Goal: Information Seeking & Learning: Check status

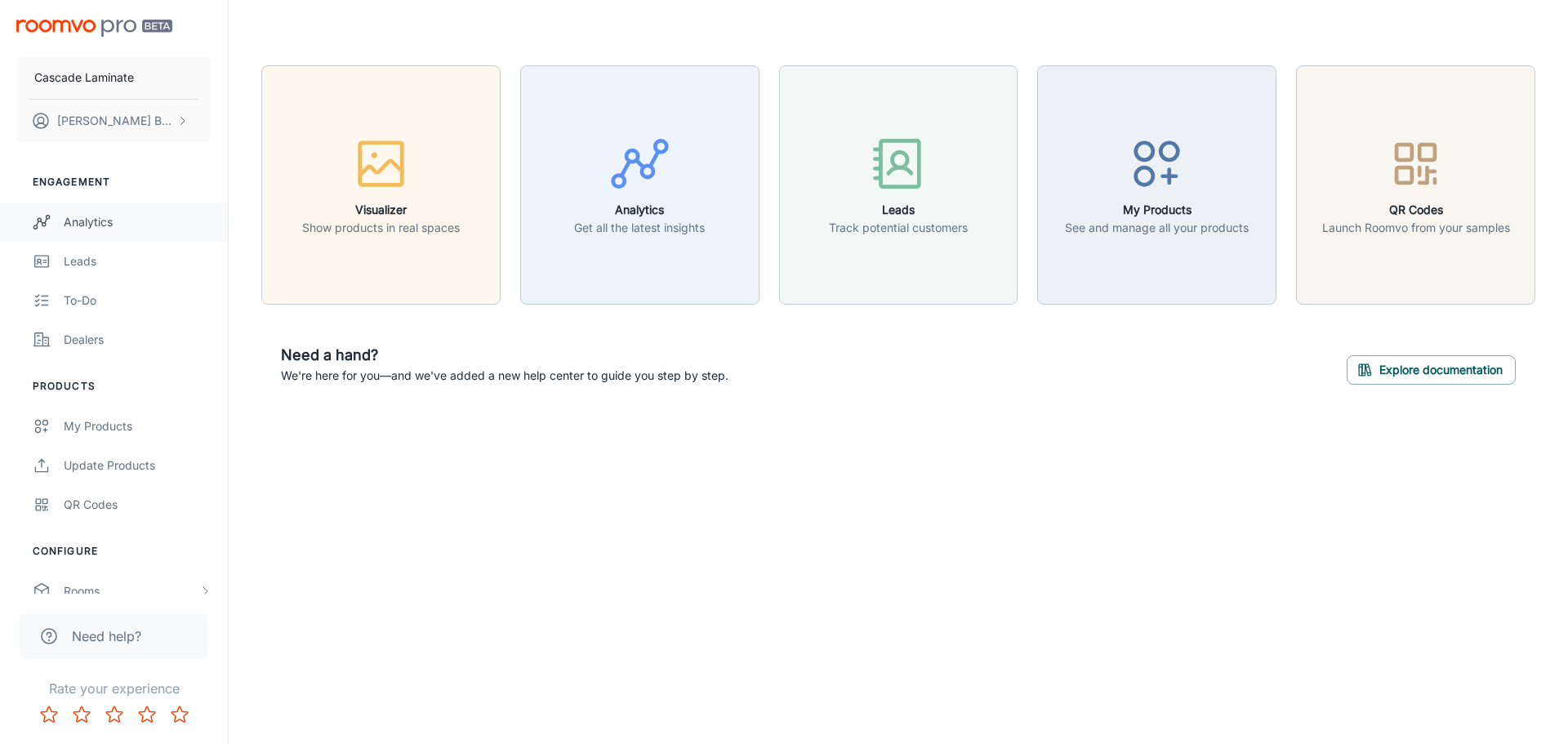
click at [110, 205] on link "Analytics" at bounding box center [113, 223] width 228 height 39
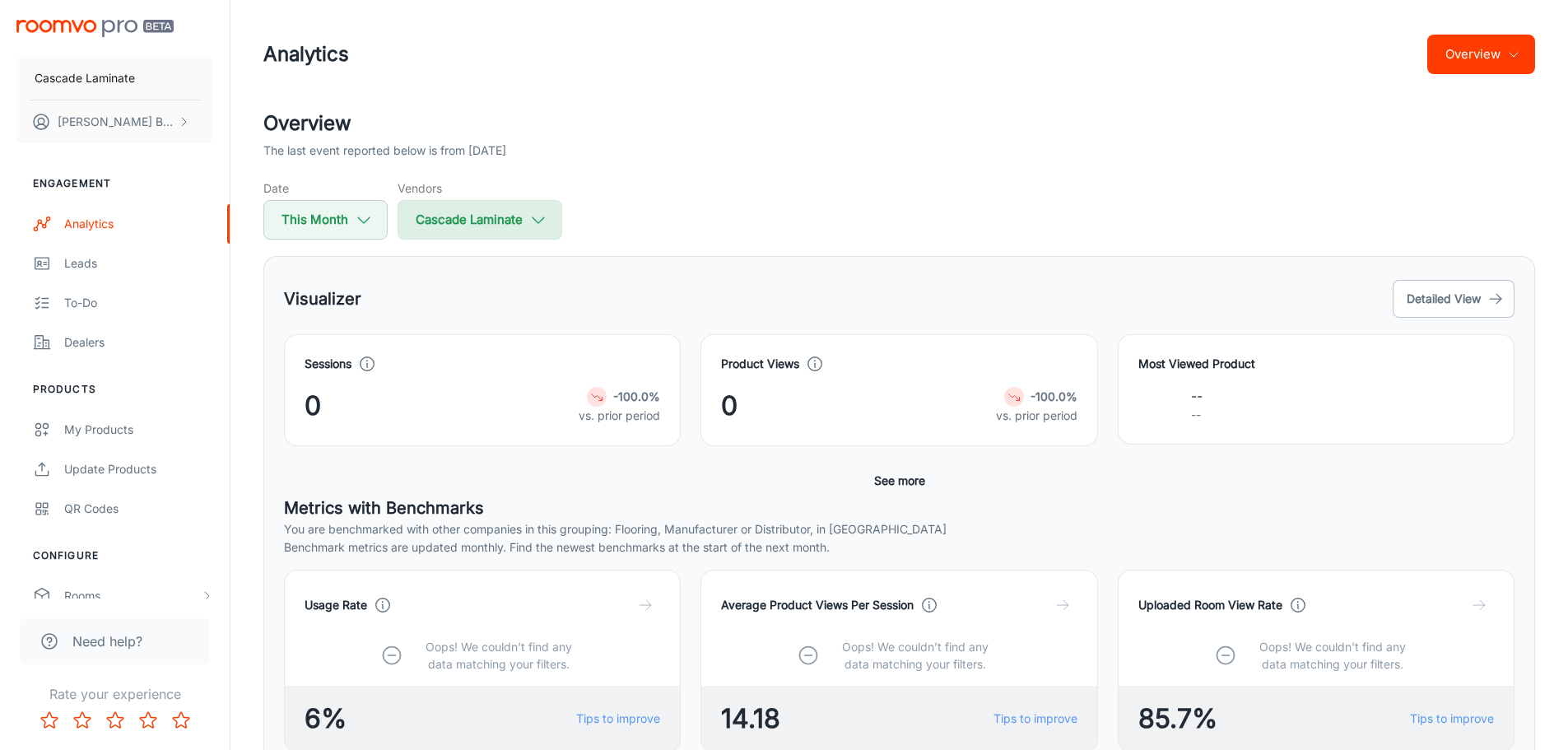
click at [507, 217] on button "Cascade Laminate" at bounding box center [479, 220] width 165 height 40
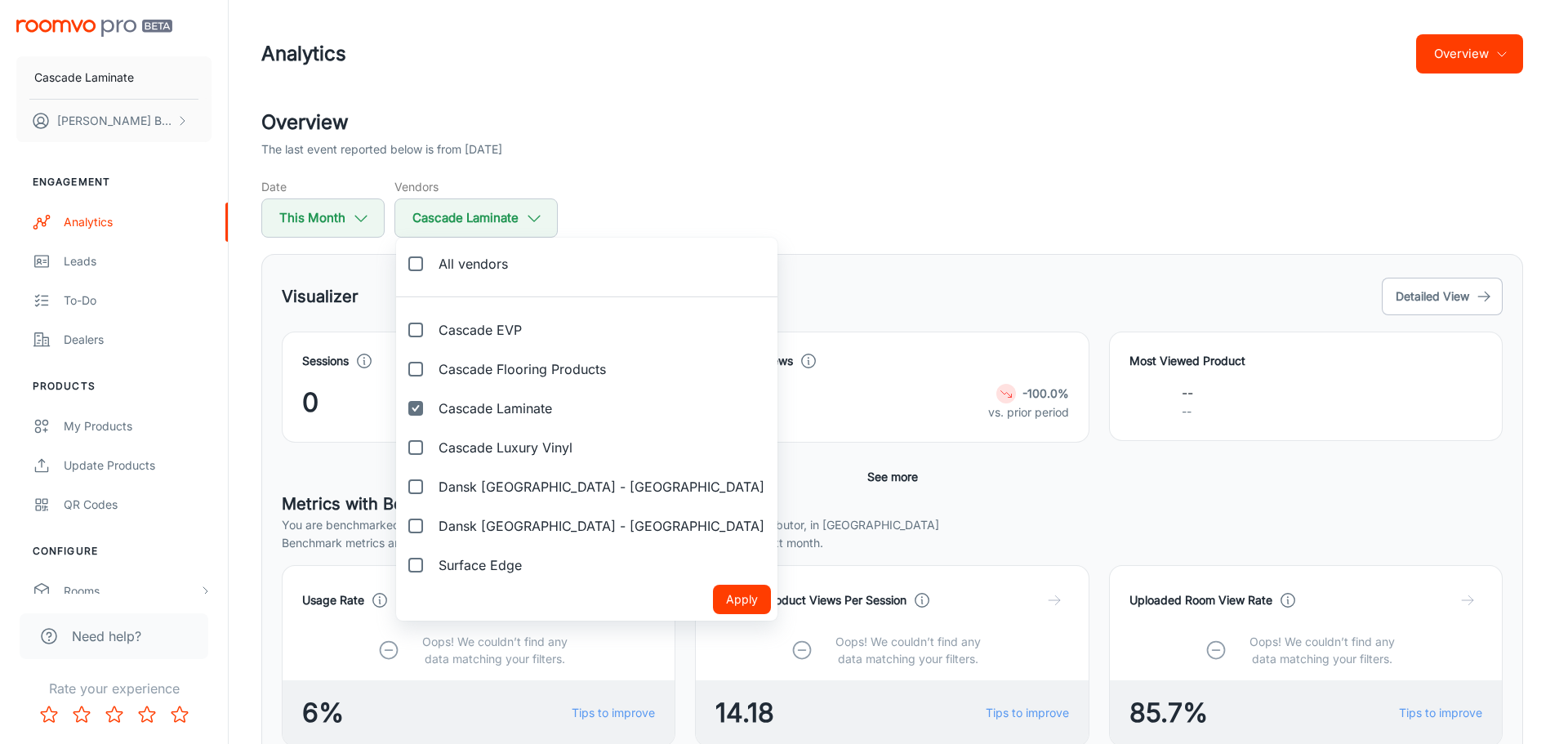
click at [520, 374] on span "Cascade Flooring Products" at bounding box center [522, 369] width 168 height 20
click at [432, 374] on input "Cascade Flooring Products" at bounding box center [416, 369] width 33 height 33
checkbox input "true"
click at [420, 413] on input "Cascade Laminate" at bounding box center [416, 408] width 33 height 33
checkbox input "false"
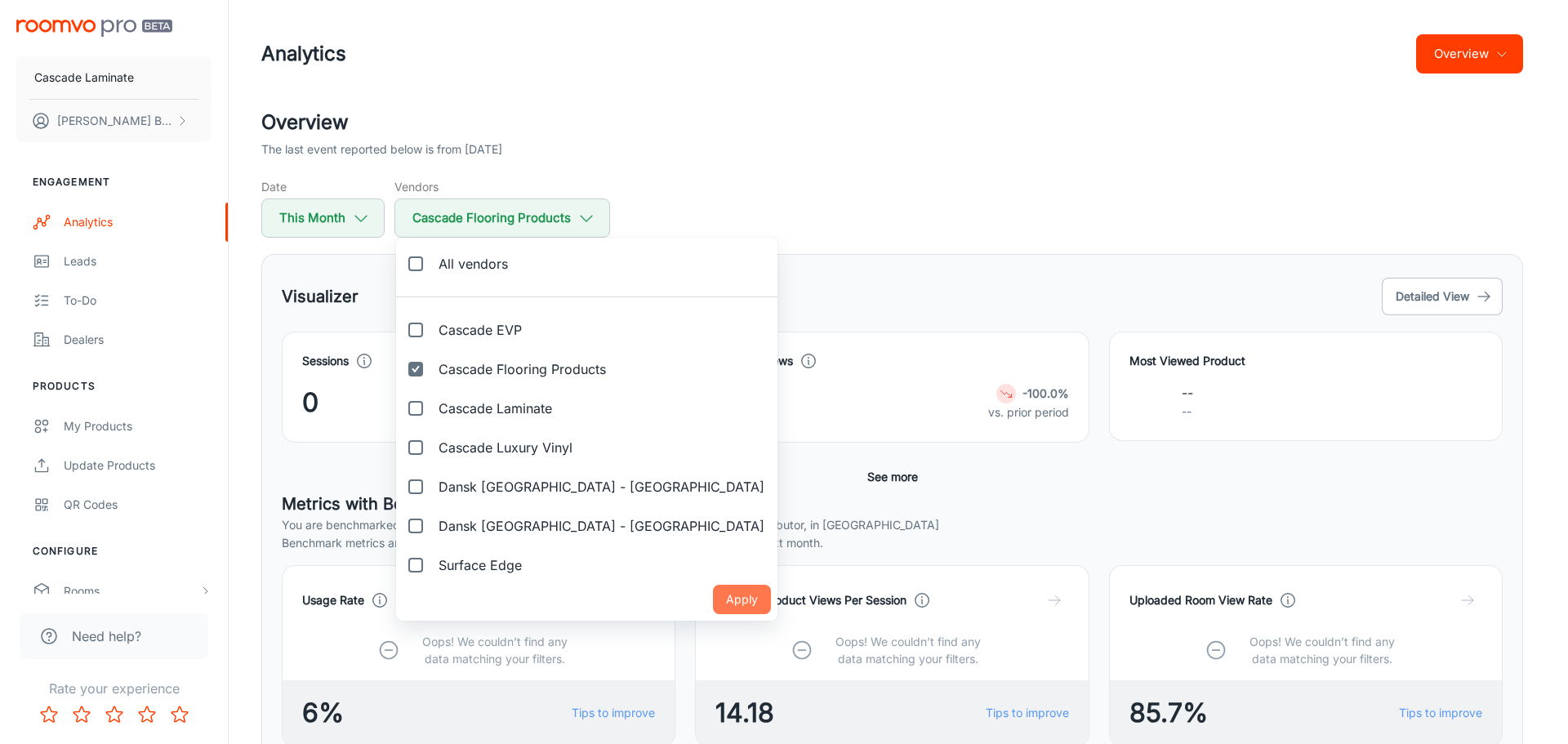
click at [713, 598] on button "Apply" at bounding box center [742, 599] width 58 height 30
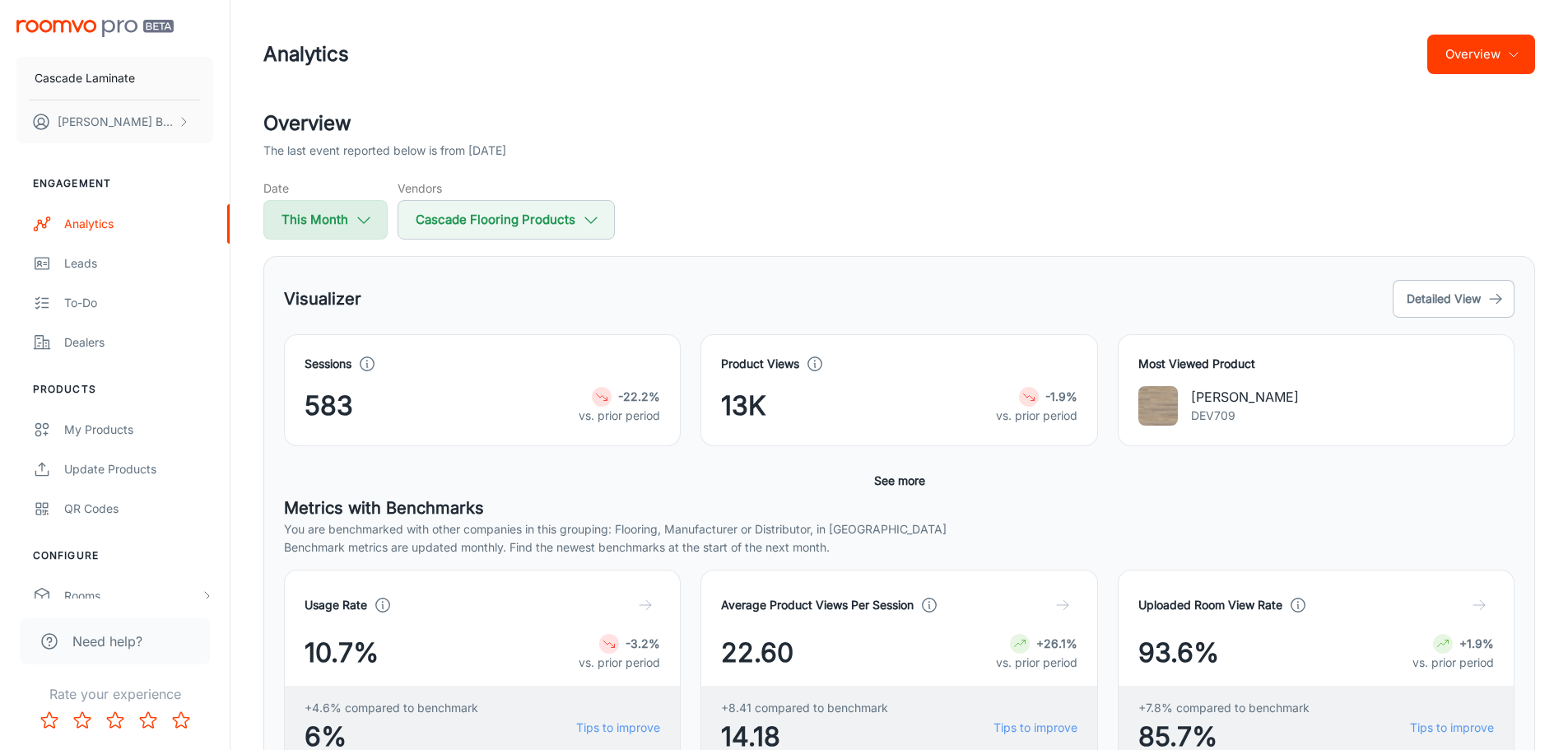
click at [331, 220] on button "This Month" at bounding box center [325, 220] width 124 height 40
select select "7"
select select "2025"
select select "7"
select select "2025"
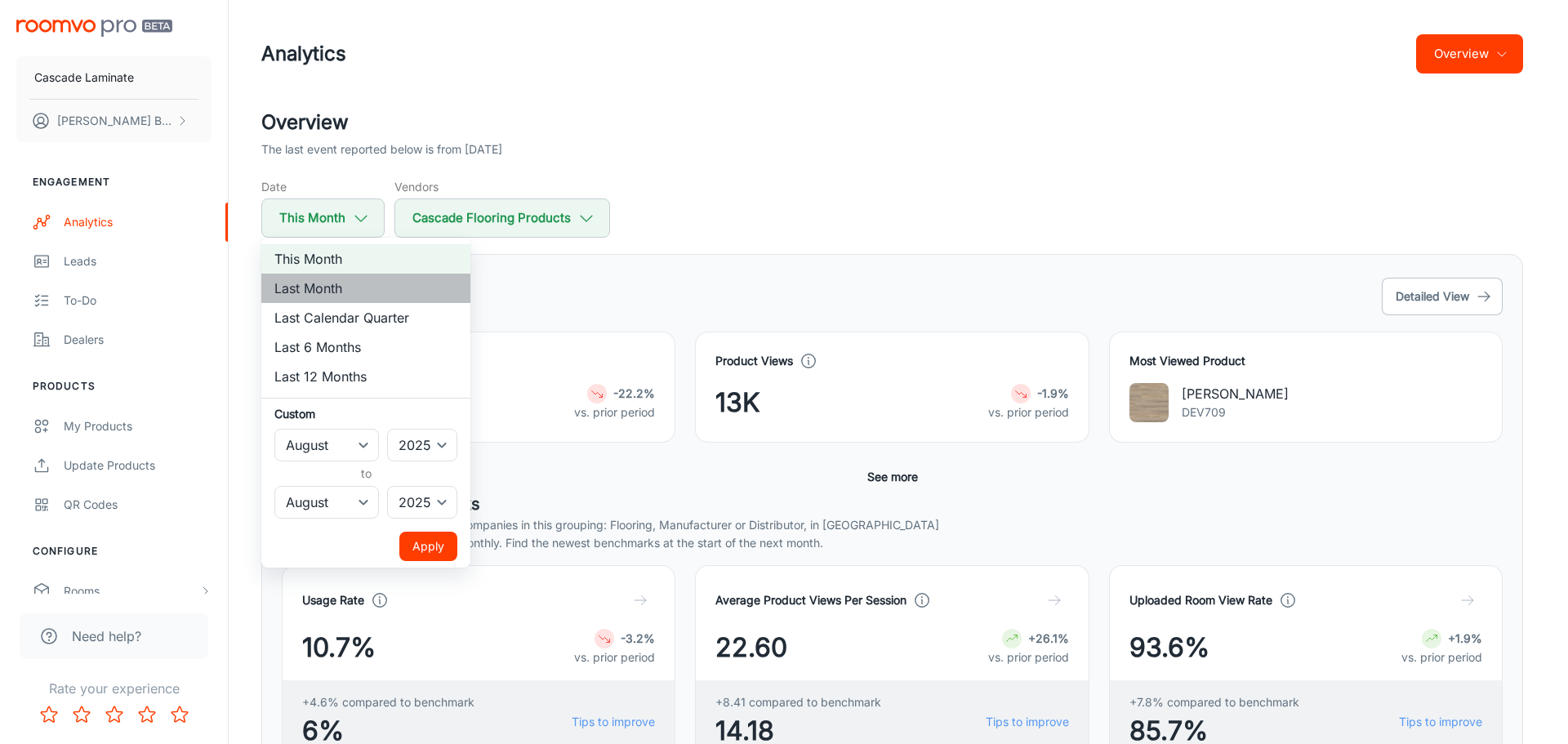
click at [348, 281] on li "Last Month" at bounding box center [366, 288] width 209 height 30
select select "6"
click at [426, 549] on button "Apply" at bounding box center [428, 546] width 58 height 30
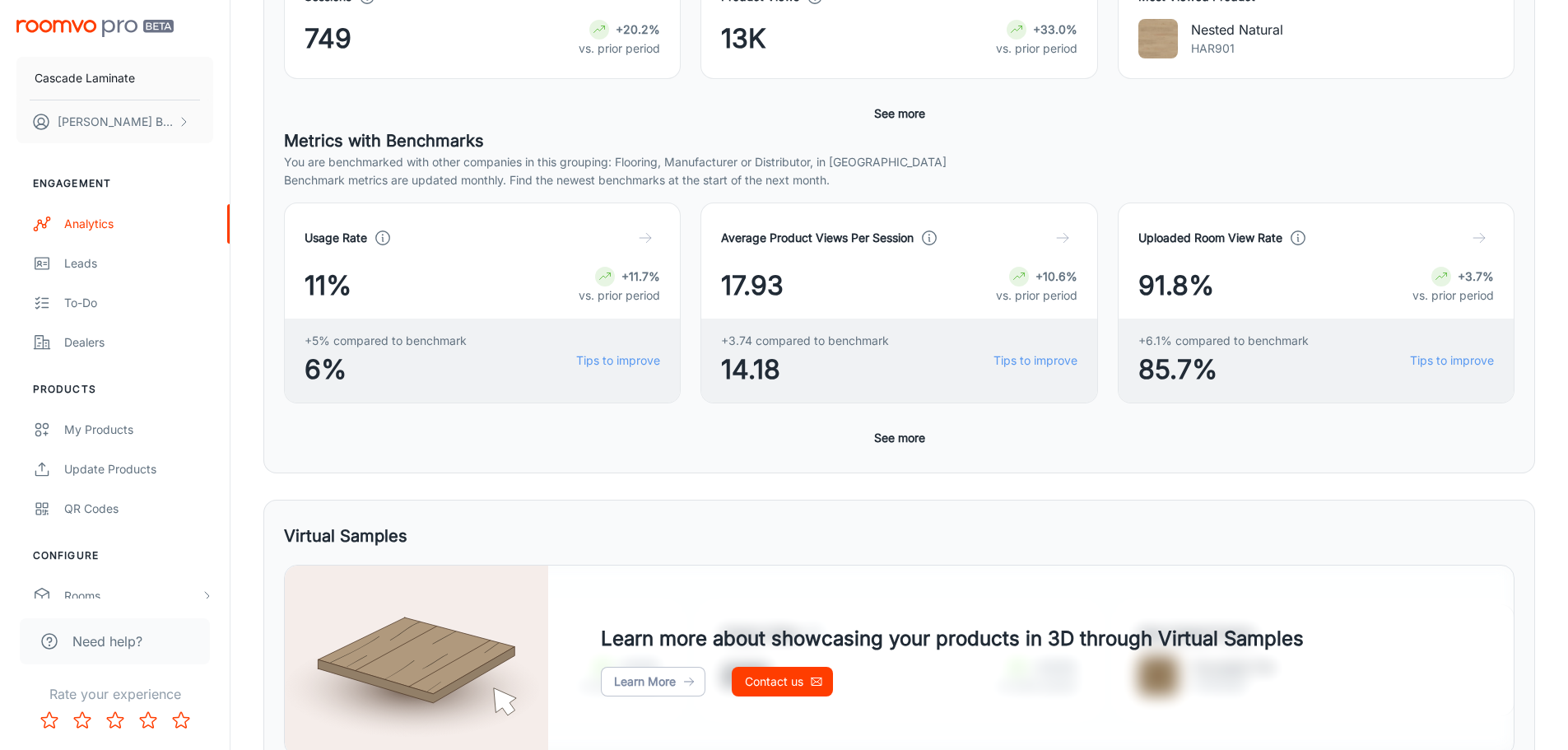
scroll to position [38, 0]
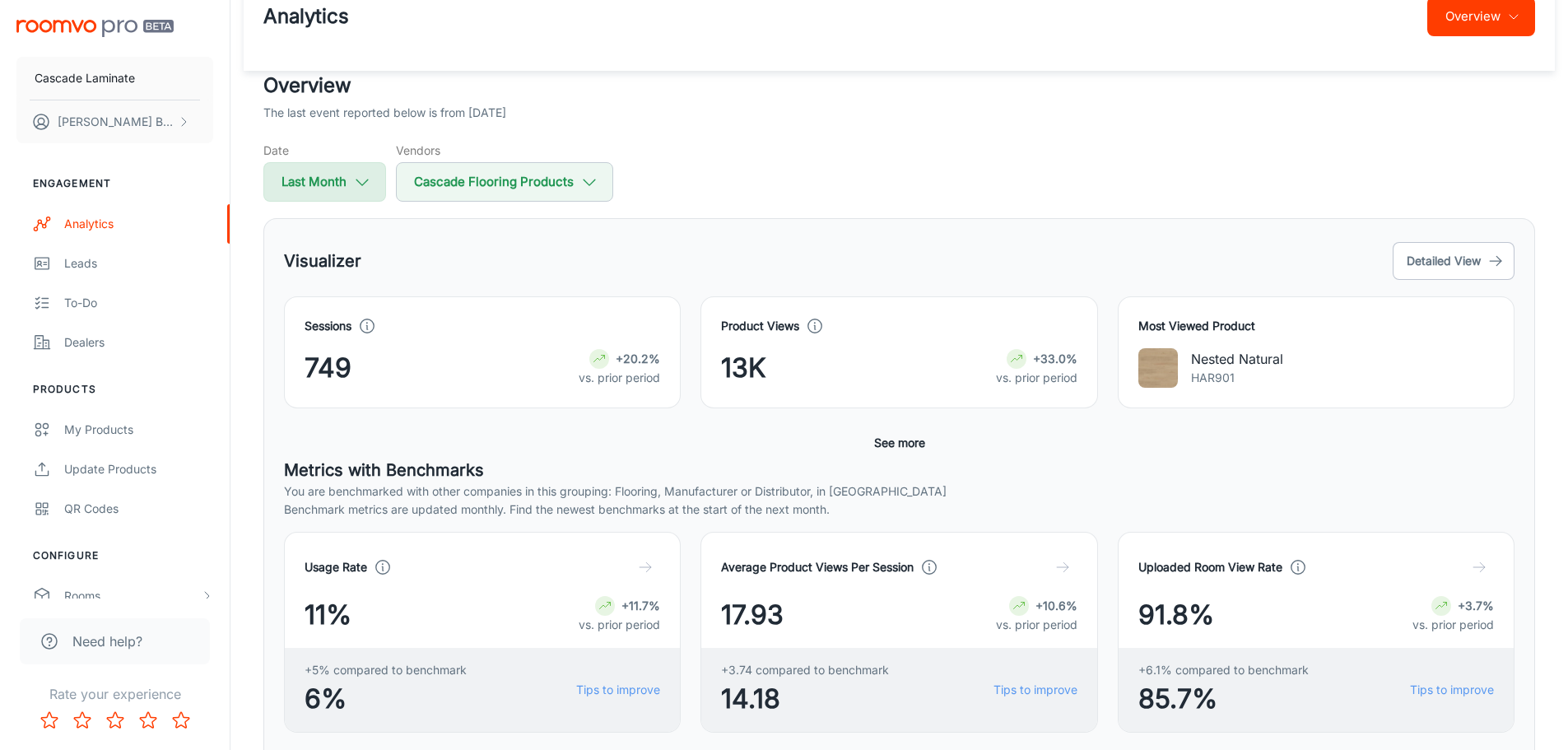
click at [345, 186] on button "Last Month" at bounding box center [325, 182] width 123 height 40
select select "6"
select select "2025"
select select "6"
select select "2025"
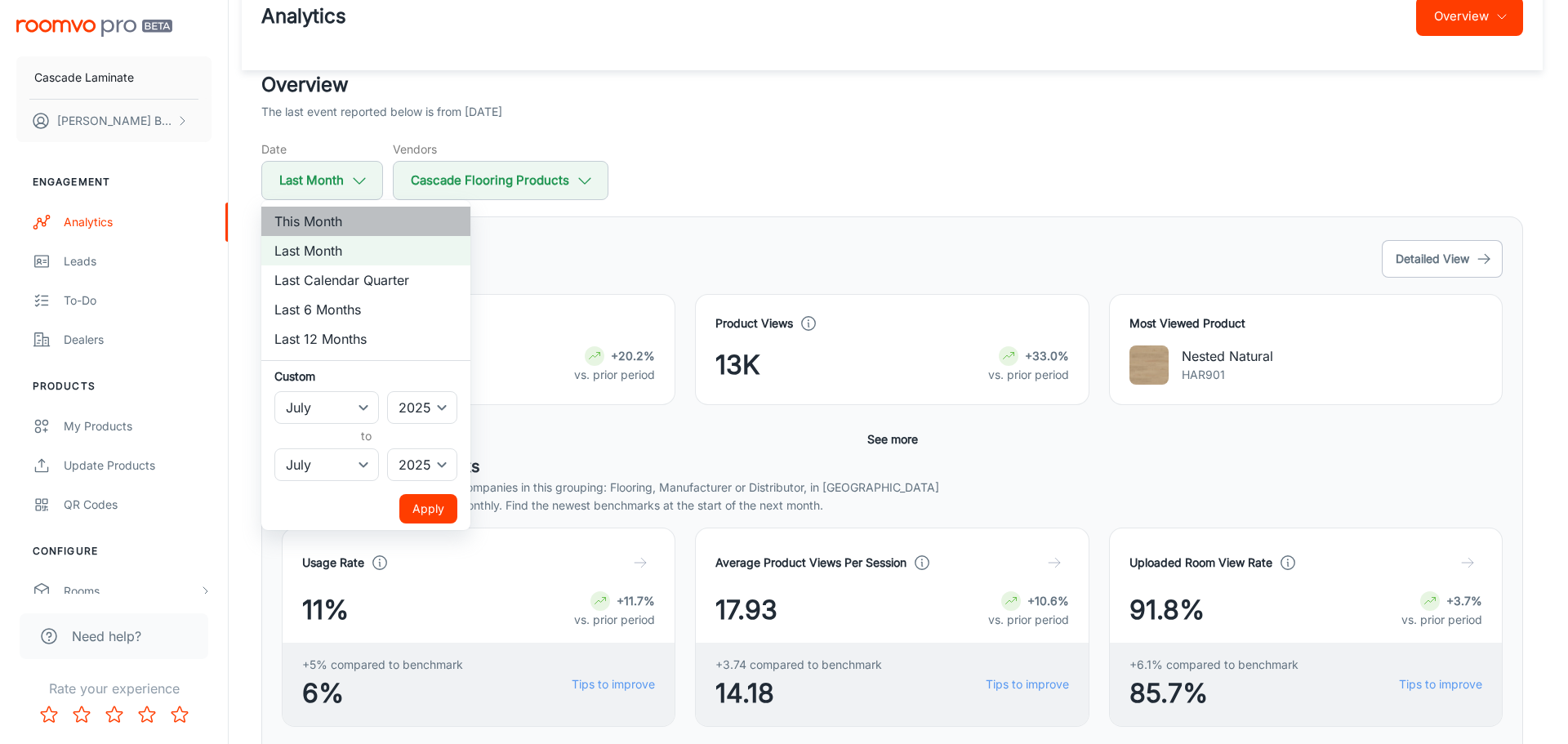
click at [355, 229] on li "This Month" at bounding box center [366, 222] width 209 height 30
select select "7"
click at [425, 505] on button "Apply" at bounding box center [428, 508] width 58 height 30
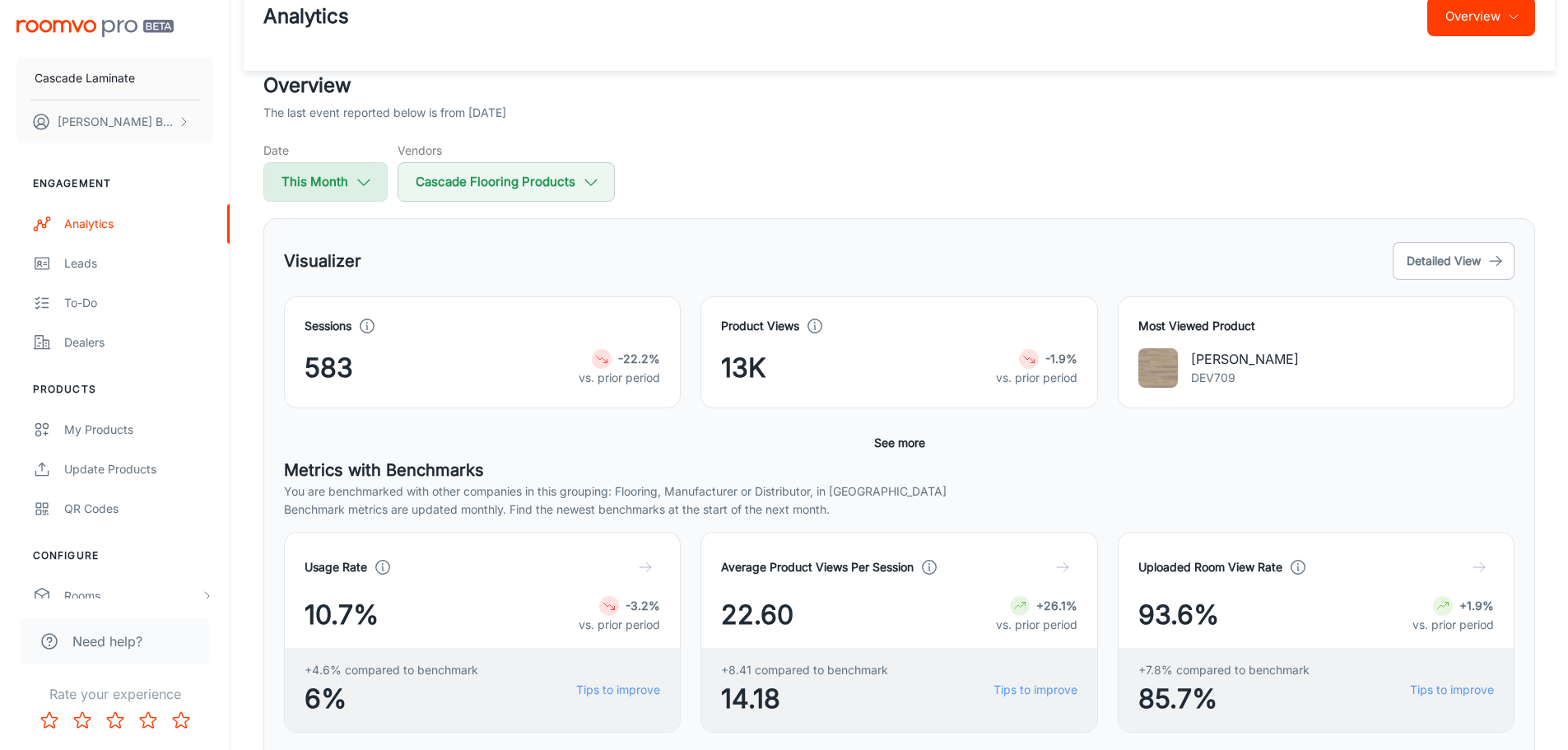
click at [351, 186] on button "This Month" at bounding box center [325, 182] width 124 height 40
select select "7"
select select "2025"
select select "7"
select select "2025"
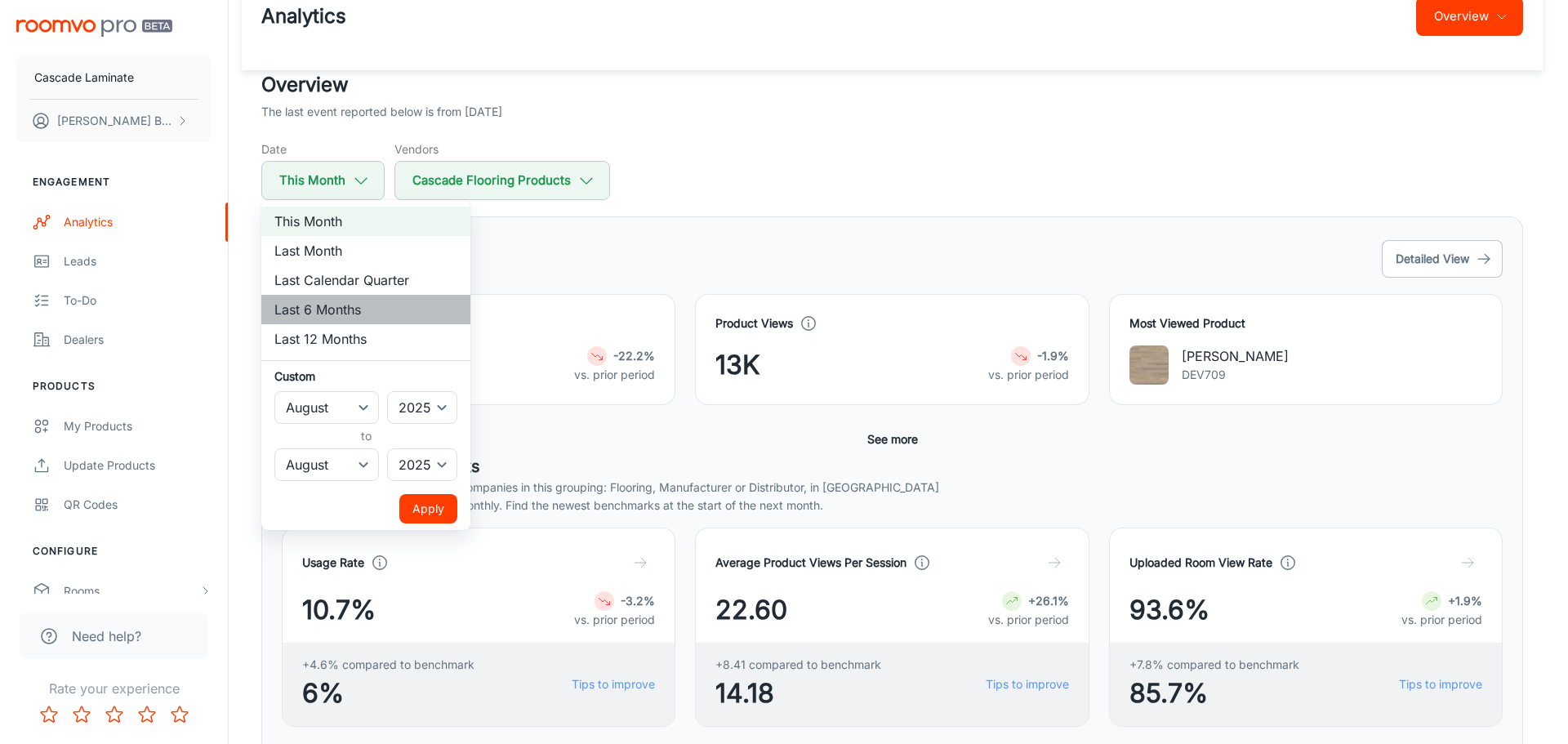
click at [338, 309] on li "Last 6 Months" at bounding box center [366, 310] width 209 height 30
select select "1"
select select "6"
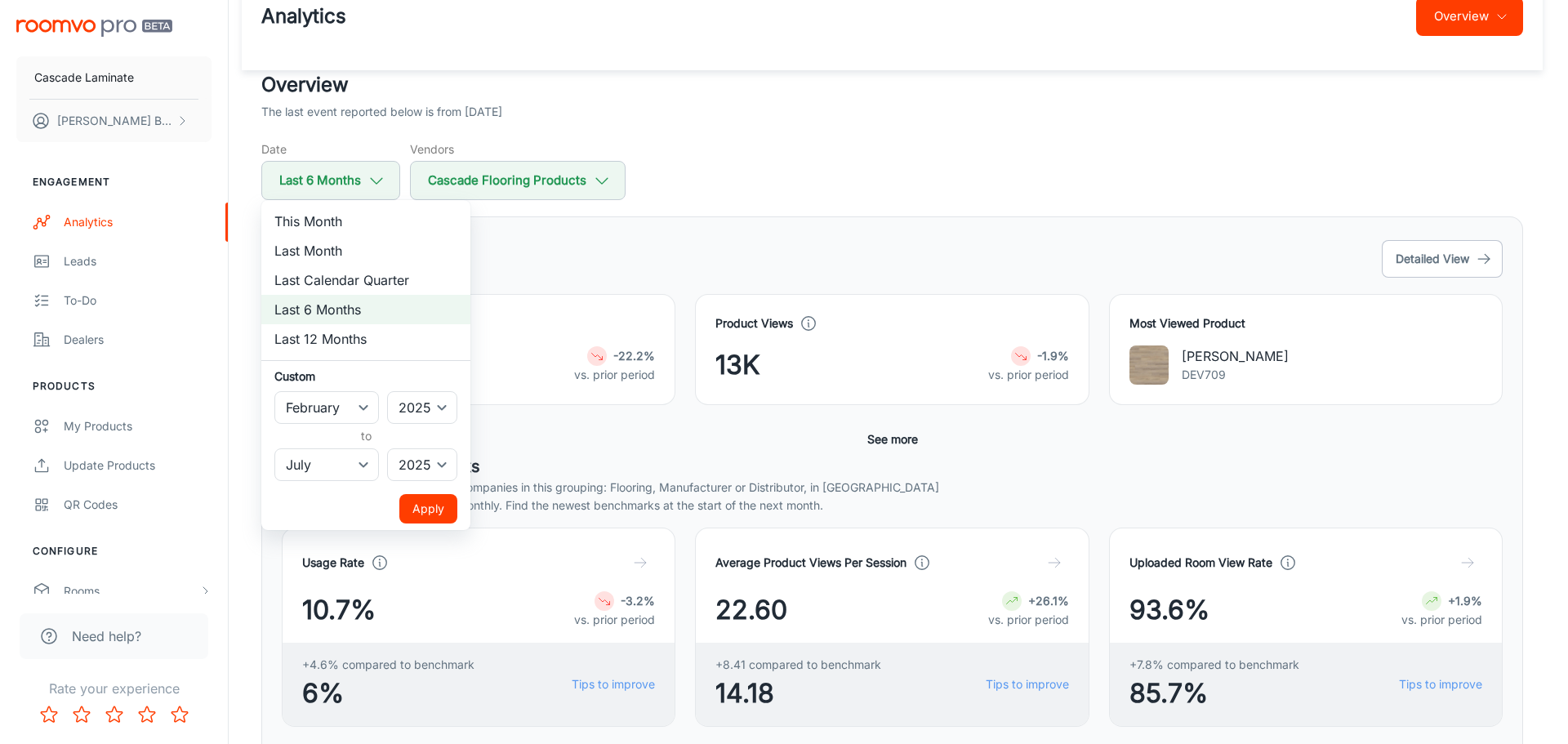
click at [435, 500] on button "Apply" at bounding box center [428, 508] width 58 height 30
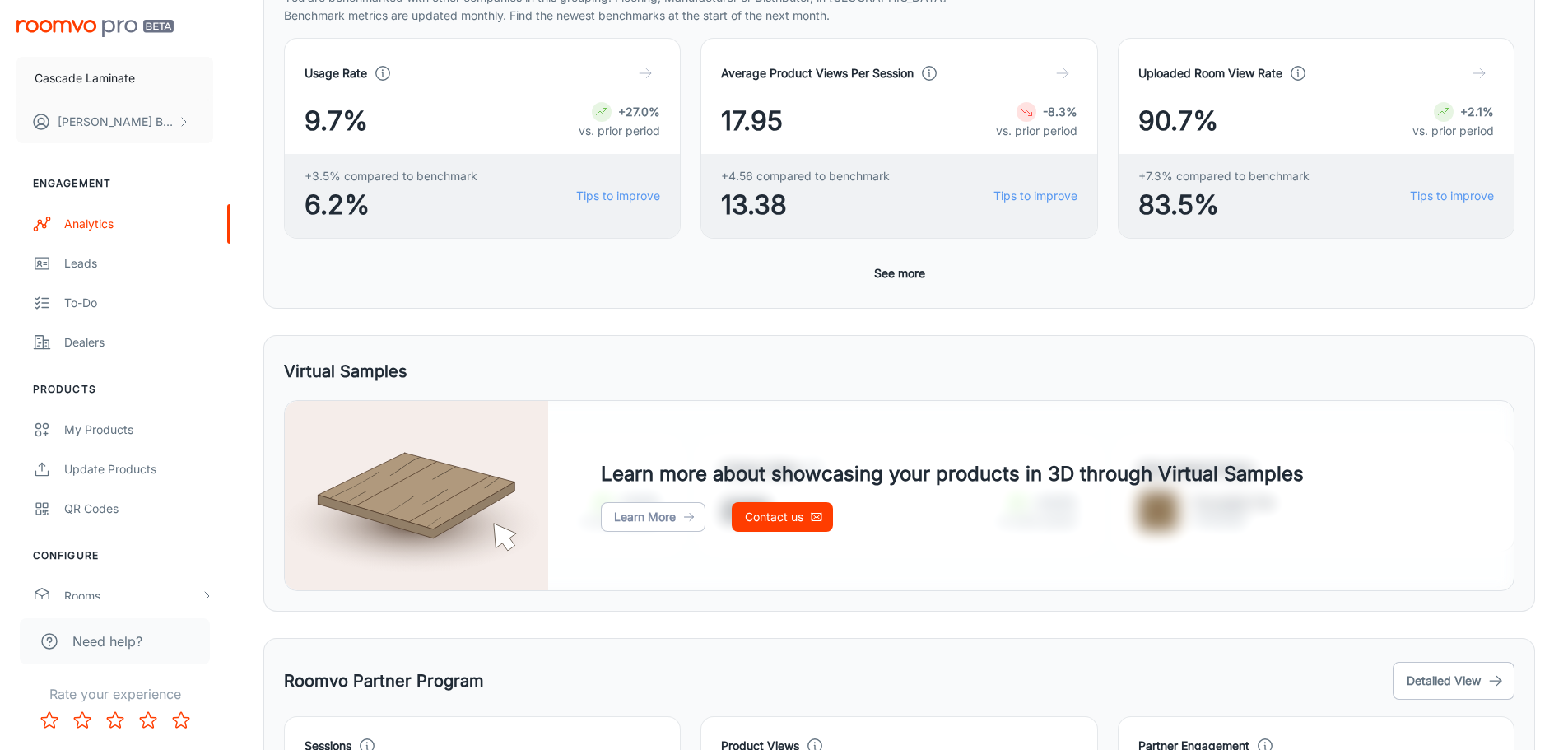
scroll to position [696, 0]
